Goal: Task Accomplishment & Management: Complete application form

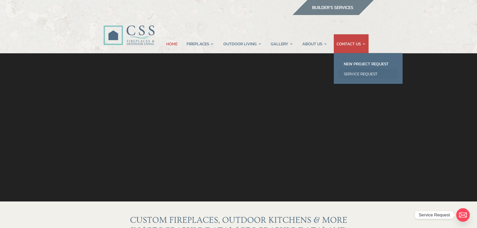
click at [360, 73] on link "Service Request" at bounding box center [368, 74] width 59 height 10
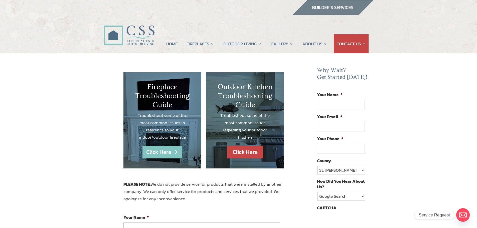
click at [165, 155] on link "Click Here" at bounding box center [162, 152] width 40 height 13
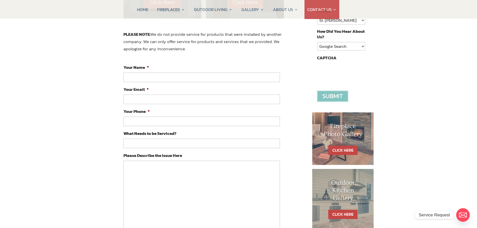
scroll to position [150, 0]
click at [169, 75] on input "Your Name *" at bounding box center [201, 77] width 157 height 10
type input "[PERSON_NAME]"
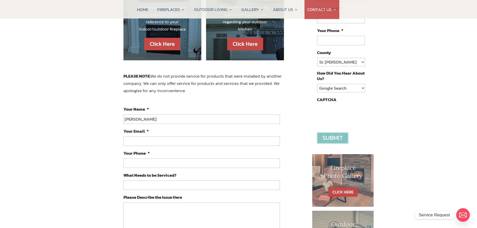
scroll to position [100, 0]
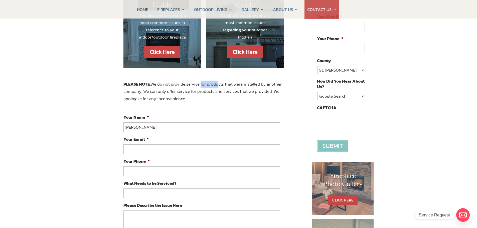
drag, startPoint x: 202, startPoint y: 83, endPoint x: 215, endPoint y: 83, distance: 12.5
click at [215, 83] on p "PLEASE NOTE: We do not provide service for products that were installed by anot…" at bounding box center [203, 92] width 161 height 22
click at [215, 99] on p "PLEASE NOTE: We do not provide service for products that were installed by anot…" at bounding box center [203, 92] width 161 height 22
drag, startPoint x: 178, startPoint y: 91, endPoint x: 230, endPoint y: 101, distance: 53.2
click at [230, 101] on p "PLEASE NOTE: We do not provide service for products that were installed by anot…" at bounding box center [203, 92] width 161 height 22
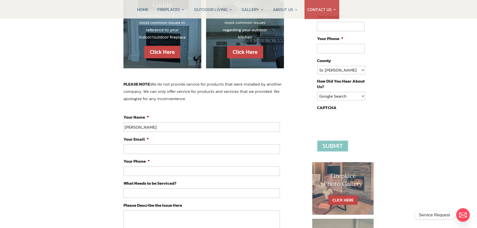
click at [200, 99] on p "PLEASE NOTE: We do not provide service for products that were installed by anot…" at bounding box center [203, 92] width 161 height 22
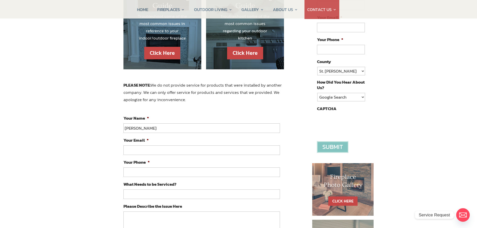
scroll to position [0, 0]
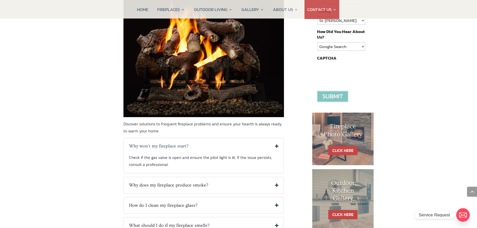
scroll to position [225, 0]
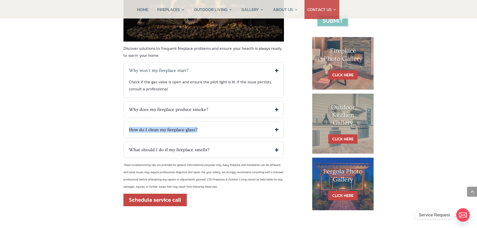
drag, startPoint x: 197, startPoint y: 131, endPoint x: 128, endPoint y: 132, distance: 69.8
click at [128, 132] on div "How do I clean my fireplace glass? Use a non-abrasive cleaner specifically desi…" at bounding box center [203, 129] width 161 height 17
drag, startPoint x: 209, startPoint y: 151, endPoint x: 120, endPoint y: 157, distance: 89.8
click at [120, 157] on div "Fireplace Troubleshooting Guide Solve Common Fireplace Issues with Ease Discove…" at bounding box center [203, 39] width 201 height 385
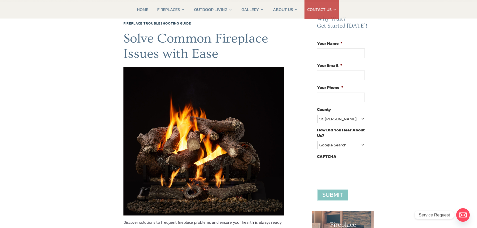
scroll to position [0, 0]
